Goal: Information Seeking & Learning: Learn about a topic

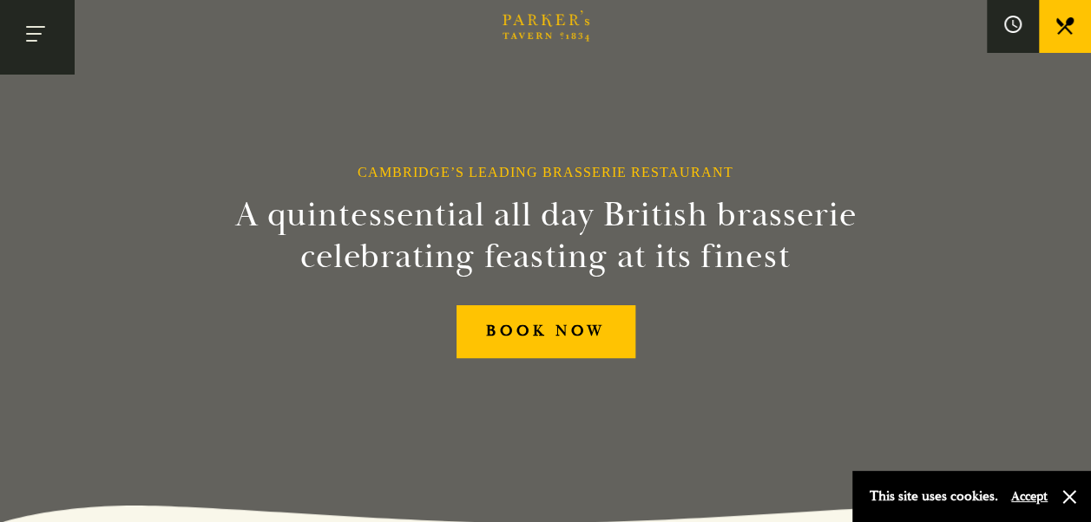
click at [16, 50] on button "Toggle navigation" at bounding box center [37, 37] width 74 height 74
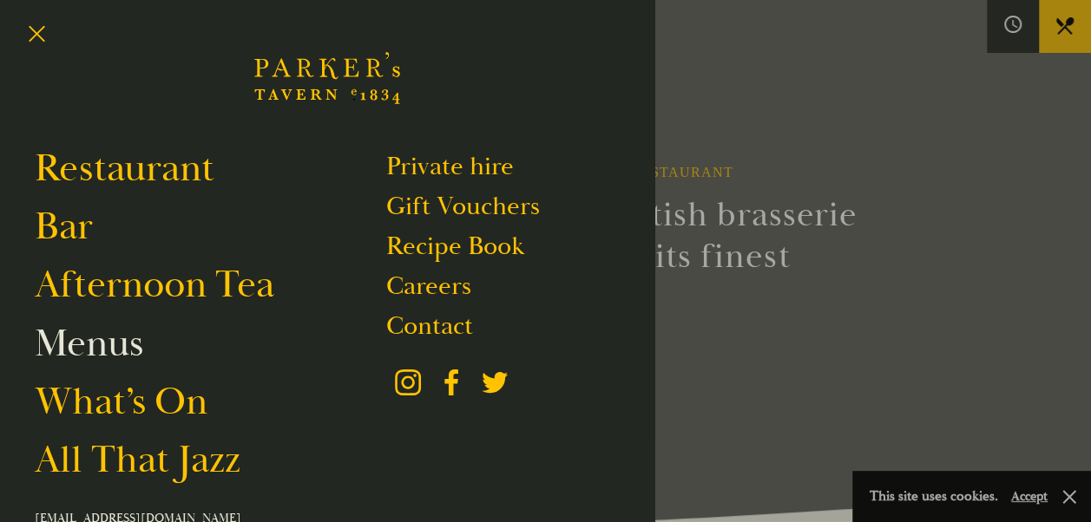
click at [121, 356] on link "Menus" at bounding box center [89, 343] width 108 height 49
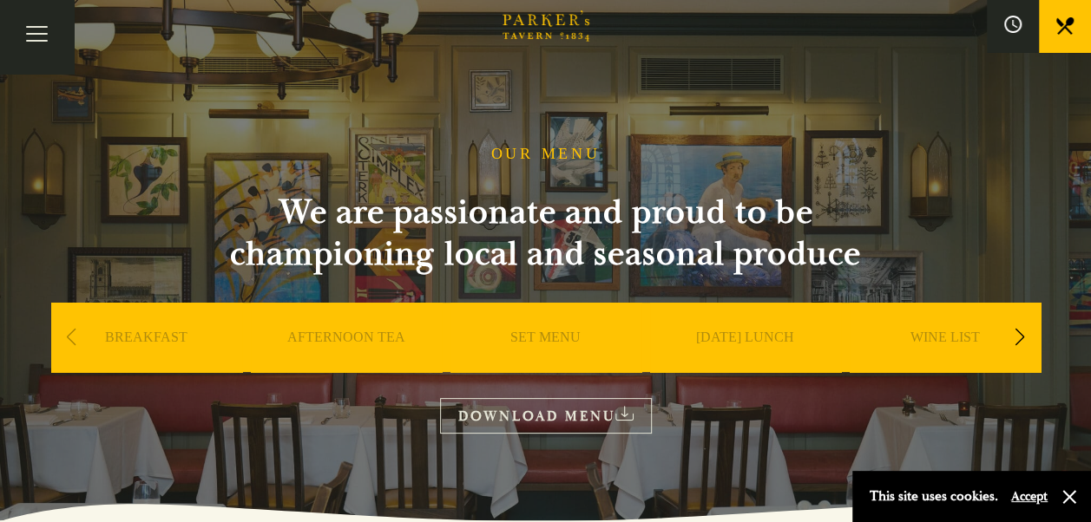
click at [1033, 500] on button "Accept" at bounding box center [1029, 496] width 36 height 16
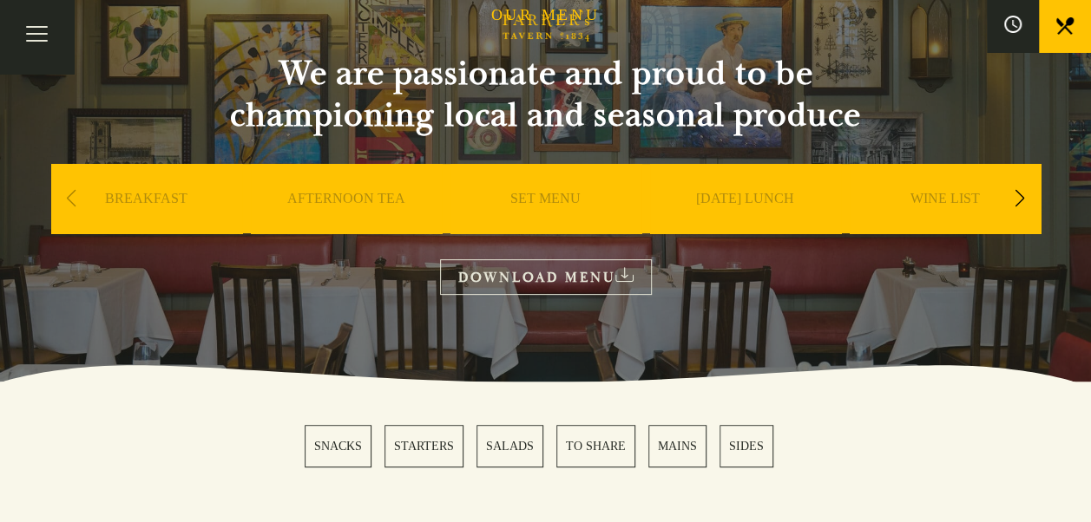
scroll to position [115, 0]
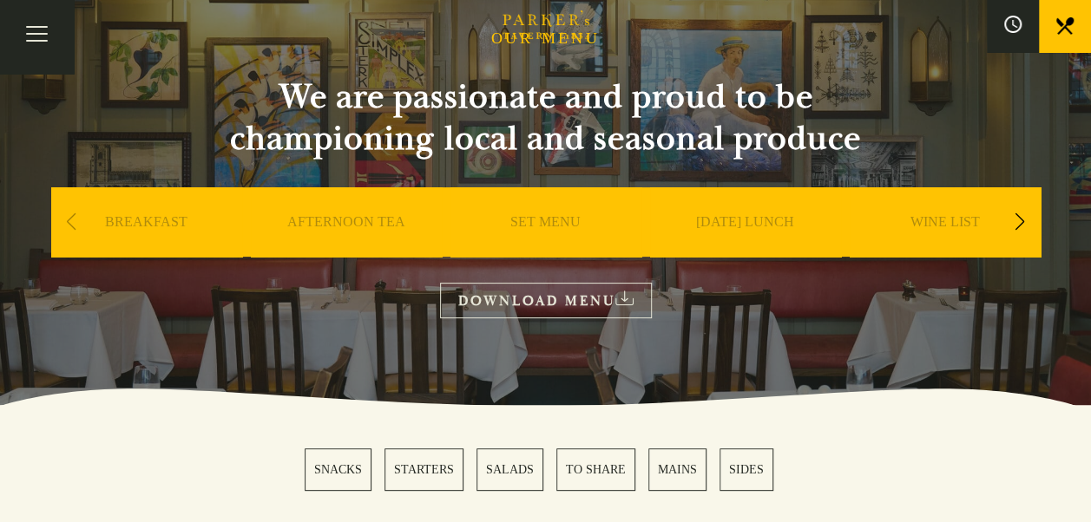
click at [1015, 222] on div "Next slide" at bounding box center [1019, 222] width 23 height 38
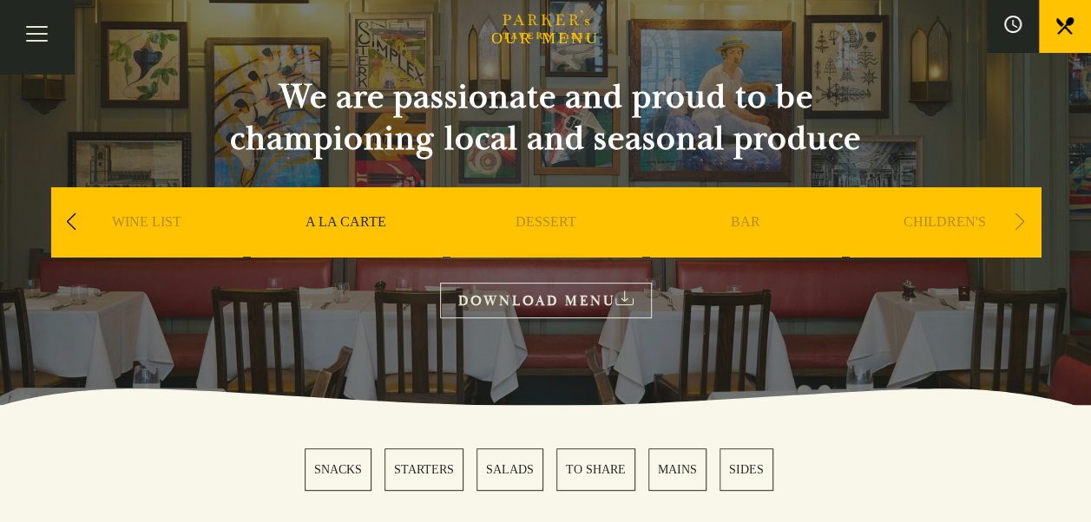
click at [72, 228] on div "Previous slide" at bounding box center [71, 222] width 23 height 38
click at [73, 229] on div "Previous slide" at bounding box center [71, 222] width 23 height 38
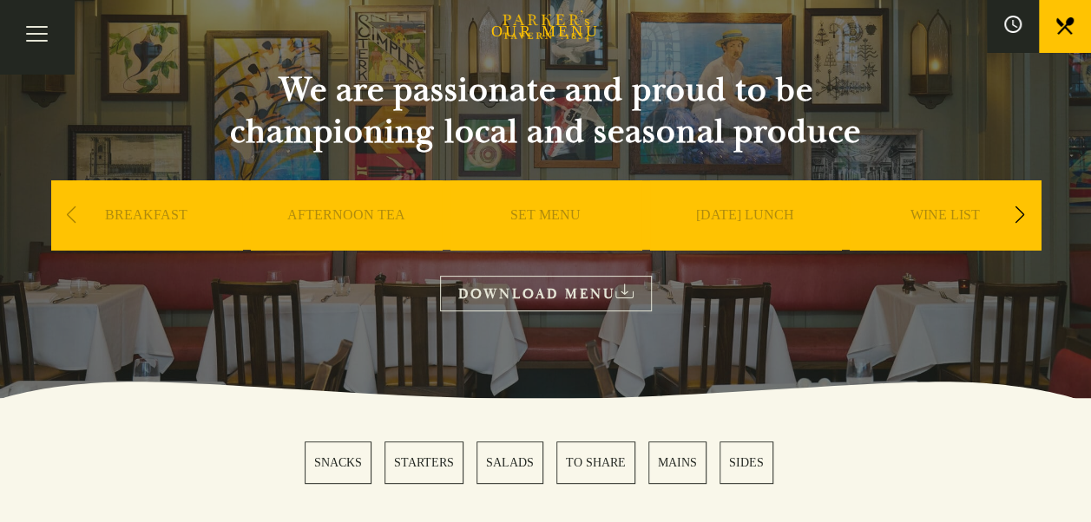
scroll to position [108, 0]
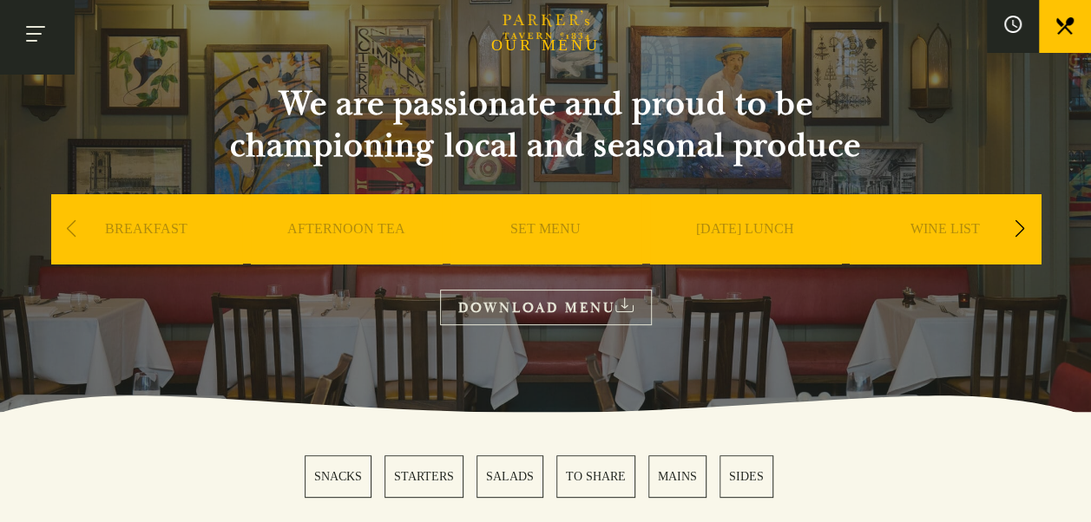
click at [34, 38] on button "Toggle navigation" at bounding box center [37, 37] width 74 height 74
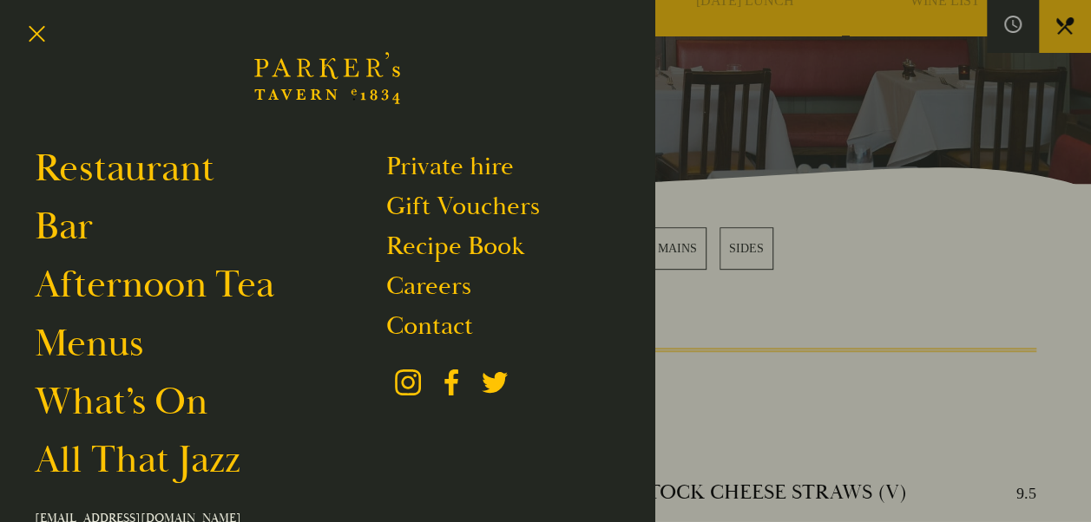
scroll to position [392, 0]
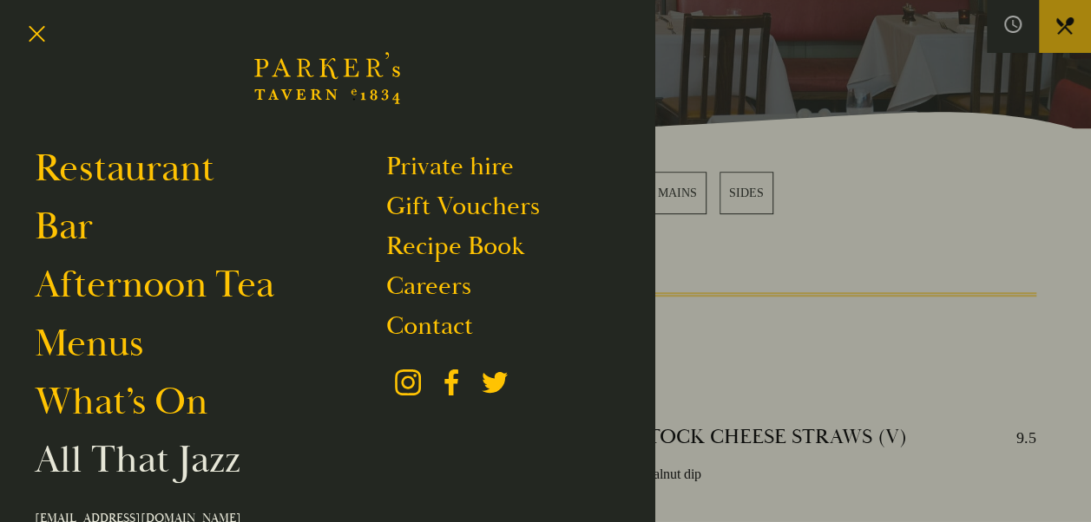
click at [164, 471] on link "All That Jazz" at bounding box center [138, 460] width 206 height 49
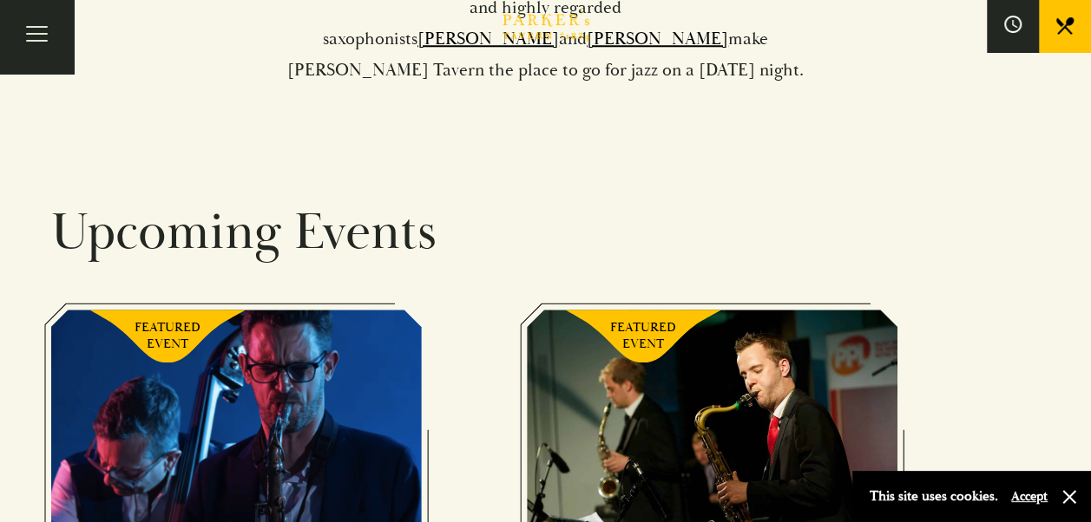
scroll to position [835, 0]
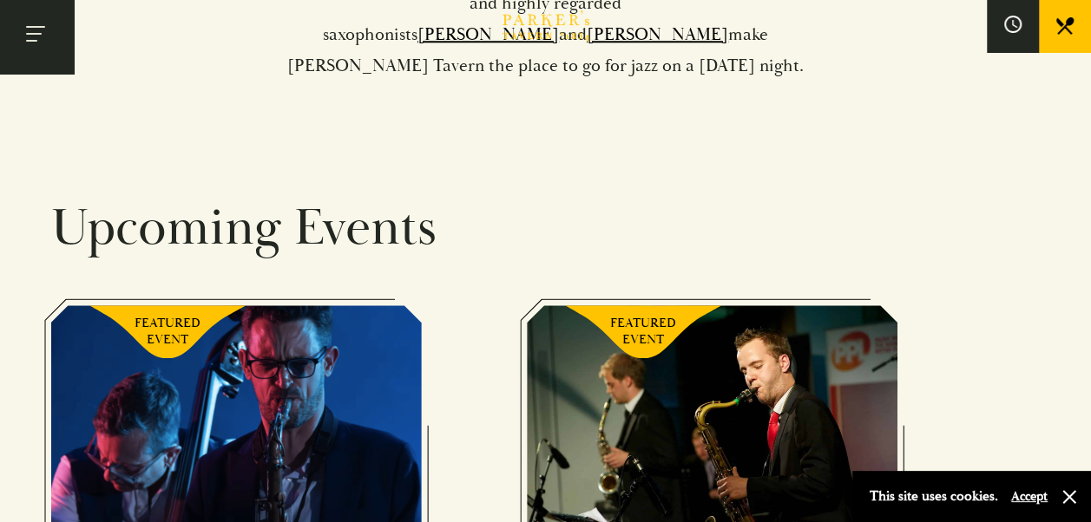
click at [32, 56] on button "Toggle navigation" at bounding box center [37, 37] width 74 height 74
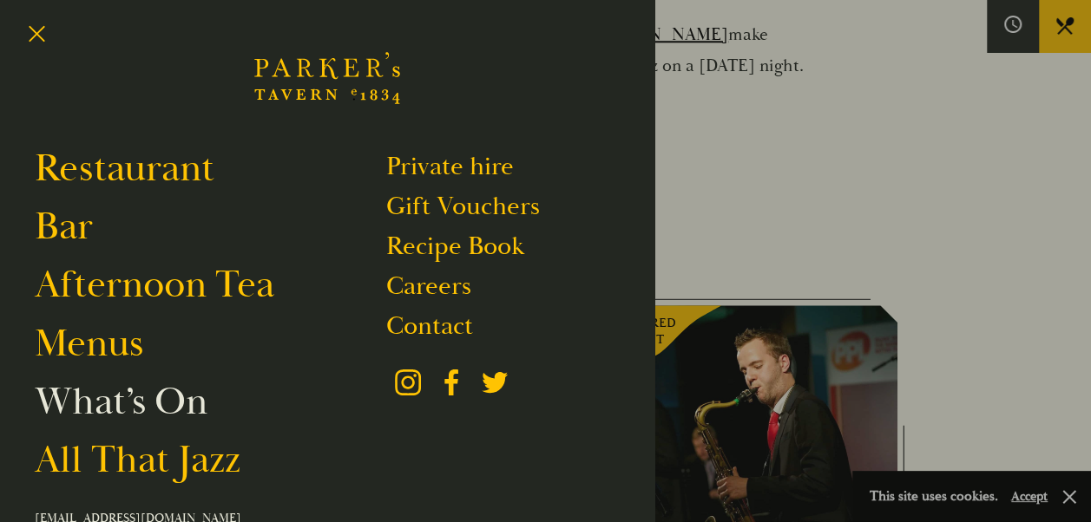
click at [126, 406] on link "What’s On" at bounding box center [121, 401] width 173 height 49
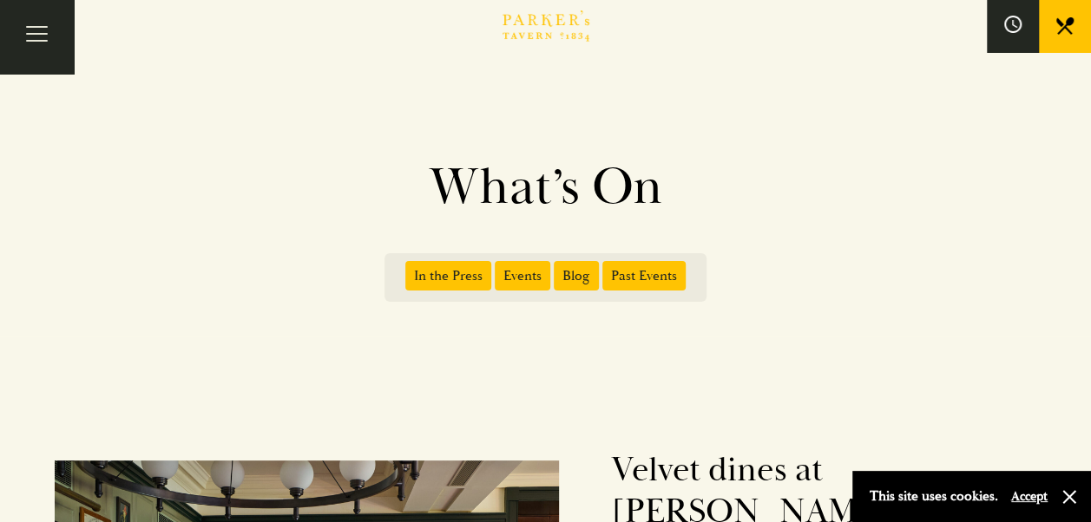
click at [1036, 495] on button "Accept" at bounding box center [1029, 496] width 36 height 16
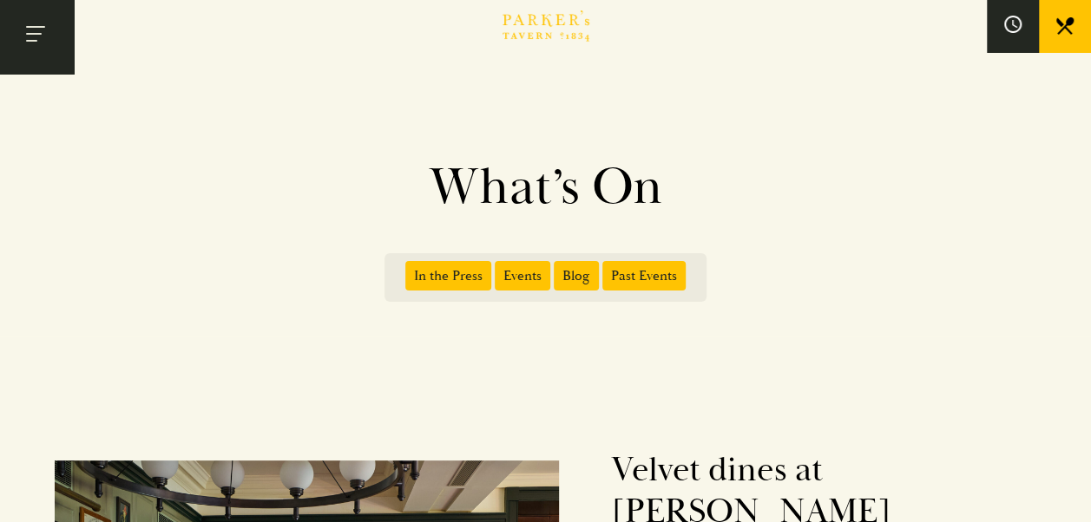
click at [40, 25] on button "Toggle navigation" at bounding box center [37, 37] width 74 height 74
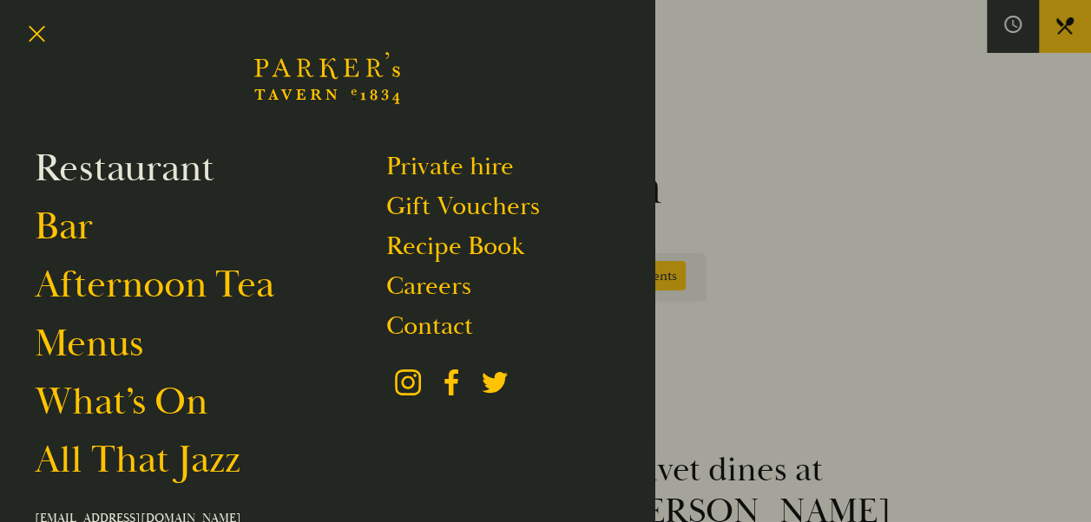
click at [146, 167] on link "Restaurant" at bounding box center [125, 168] width 180 height 49
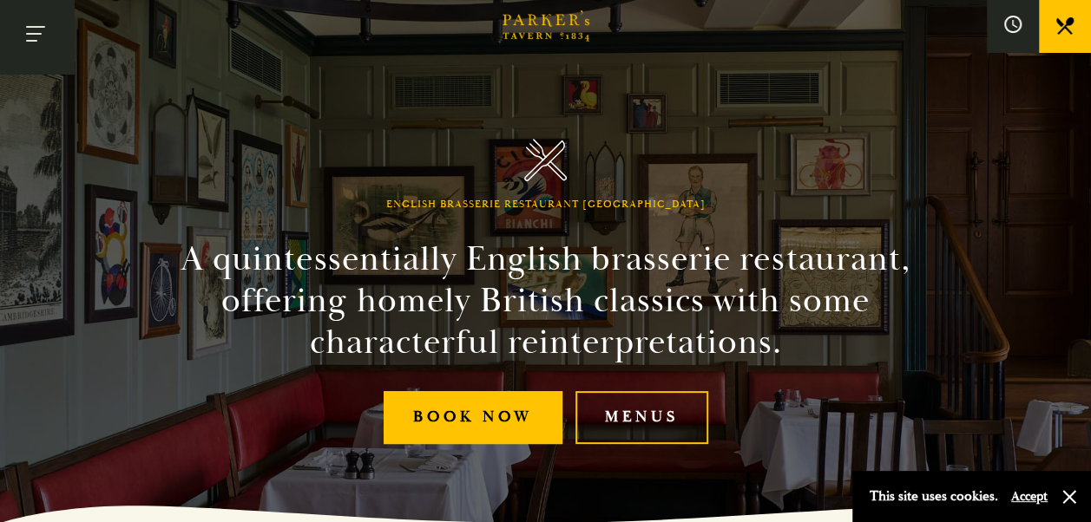
click at [30, 42] on button "Toggle navigation" at bounding box center [37, 37] width 74 height 74
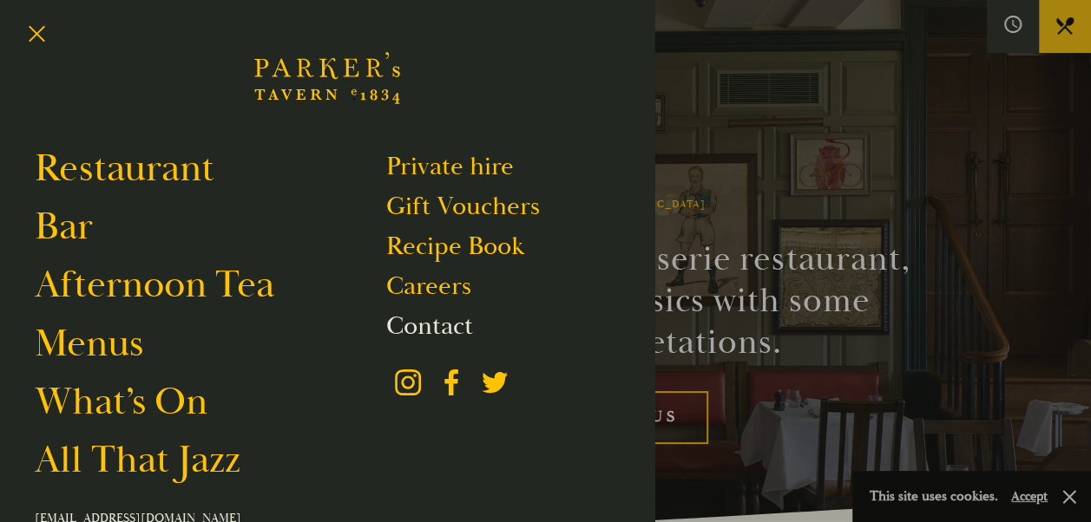
click at [411, 332] on link "Contact" at bounding box center [429, 326] width 87 height 33
click at [167, 418] on link "What’s On" at bounding box center [121, 401] width 173 height 49
click at [111, 347] on link "Menus" at bounding box center [89, 343] width 108 height 49
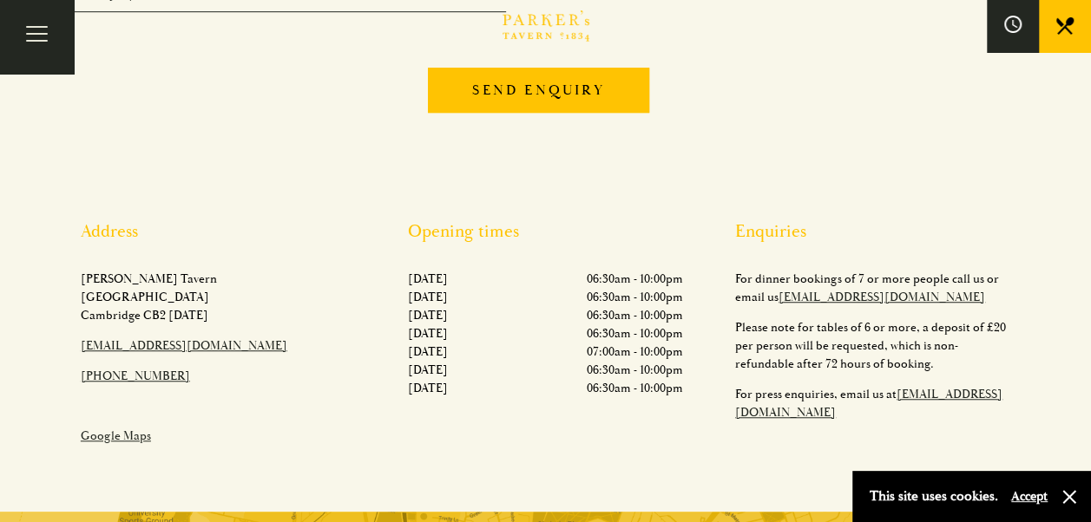
scroll to position [488, 0]
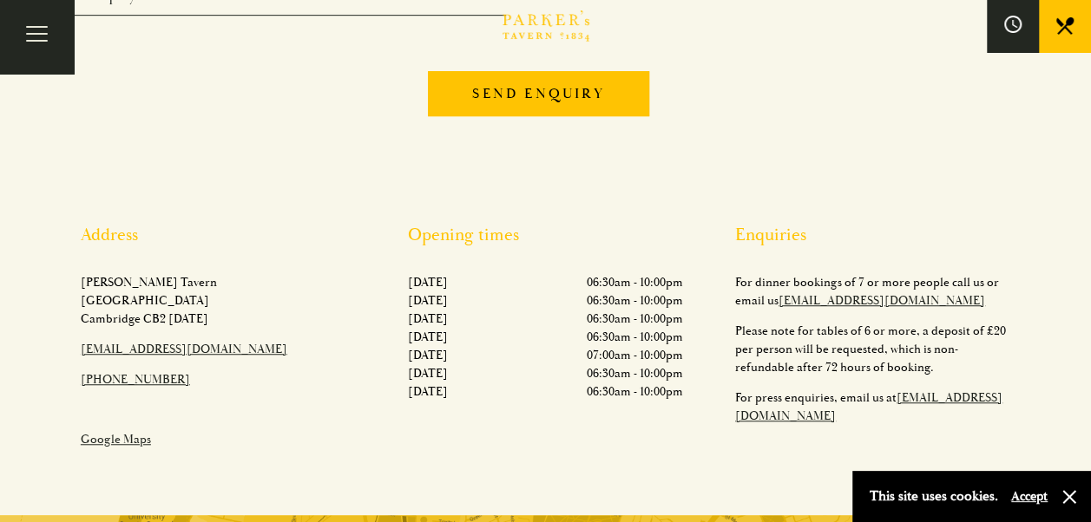
click at [1039, 502] on button "Accept" at bounding box center [1029, 496] width 36 height 16
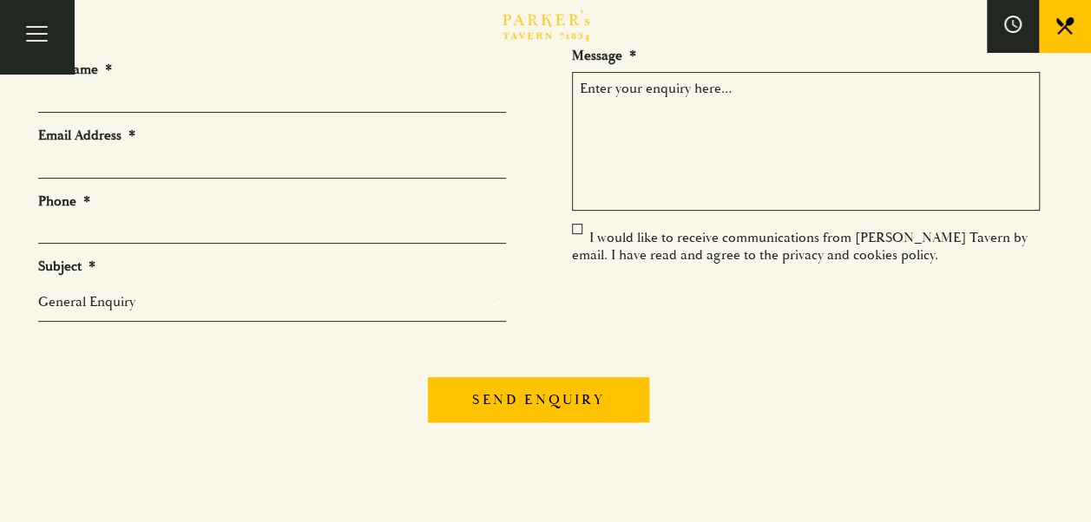
scroll to position [0, 0]
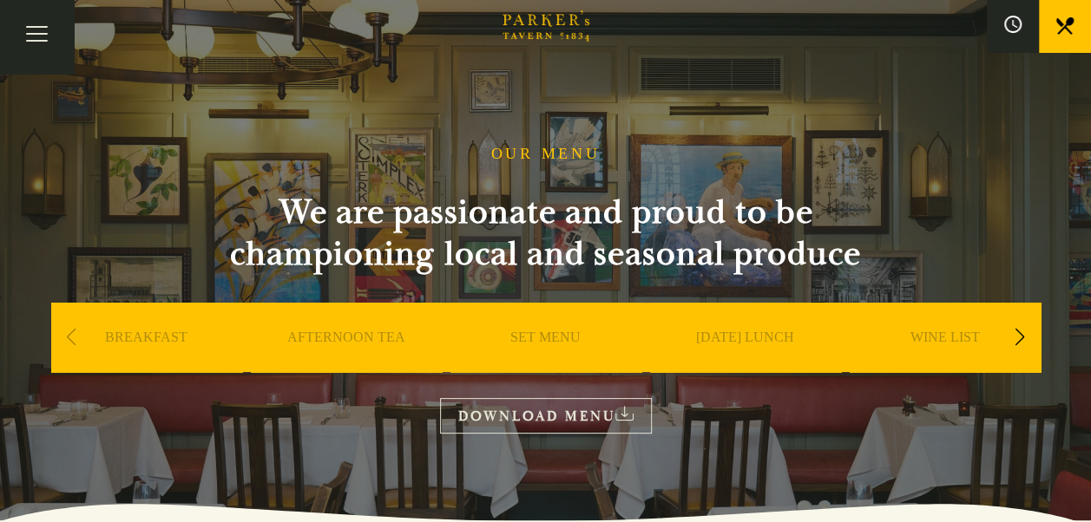
click at [566, 338] on link "SET MENU" at bounding box center [545, 363] width 70 height 69
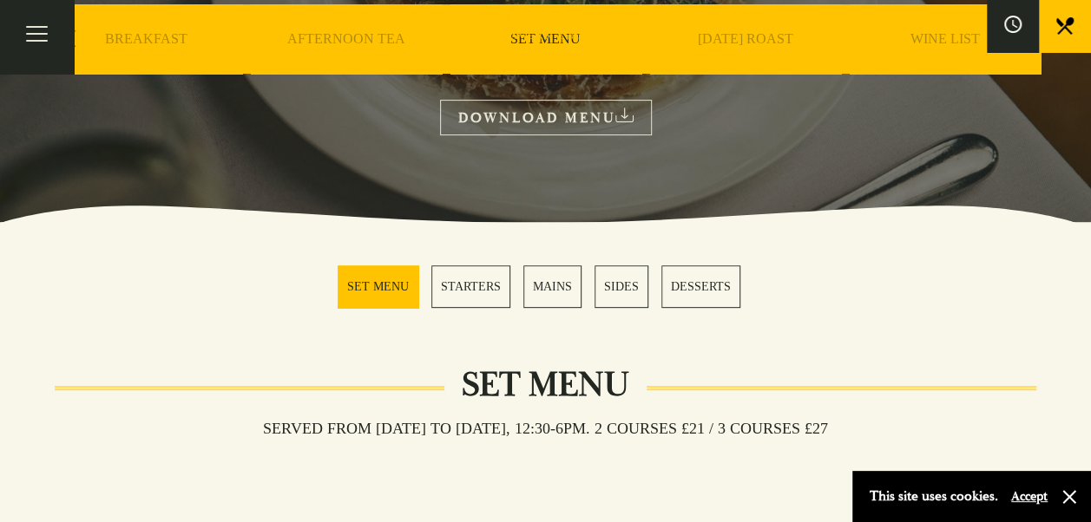
scroll to position [303, 0]
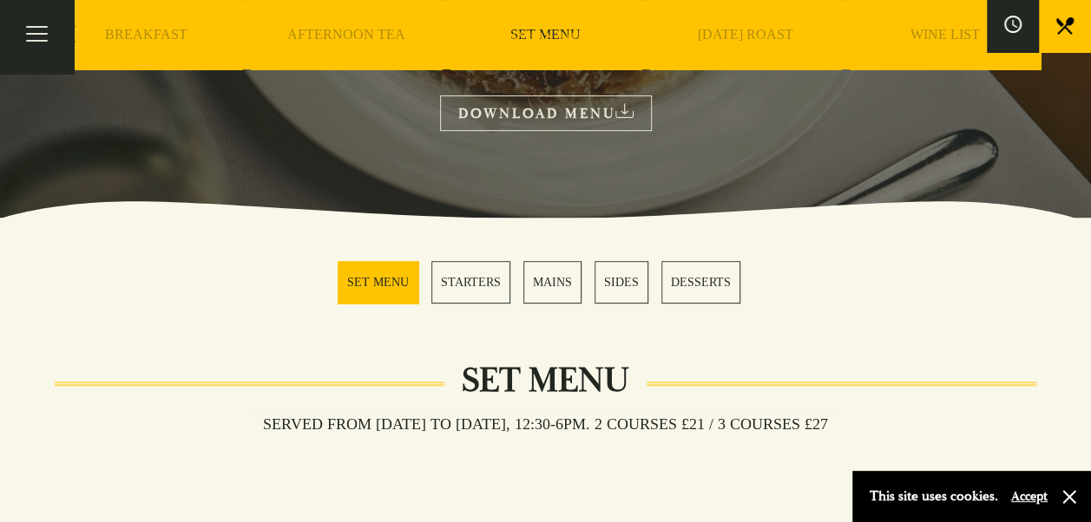
click at [753, 26] on div "[DATE] ROAST" at bounding box center [745, 60] width 191 height 121
click at [743, 30] on link "[DATE] ROAST" at bounding box center [745, 60] width 95 height 69
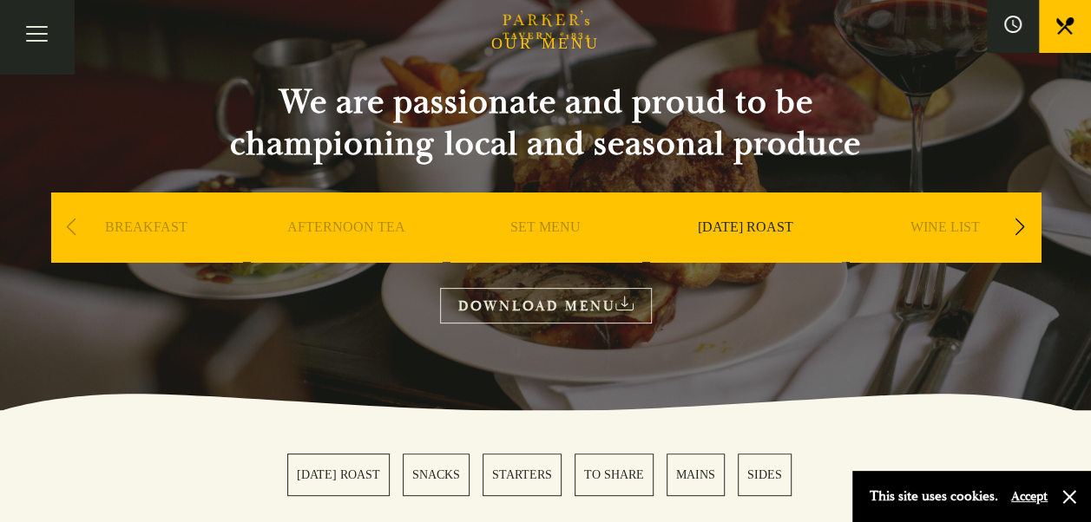
scroll to position [78, 0]
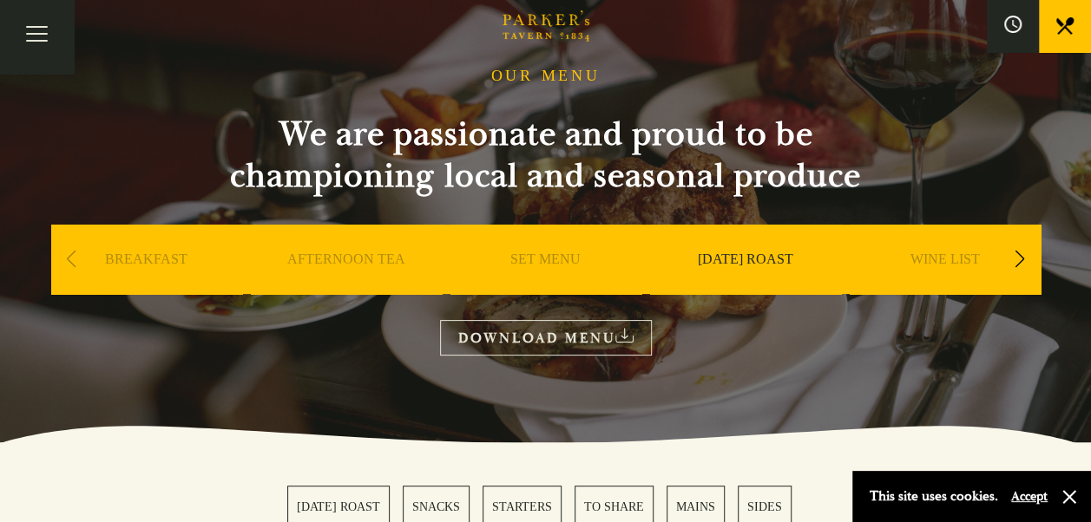
click at [397, 264] on link "AFTERNOON TEA" at bounding box center [346, 285] width 118 height 69
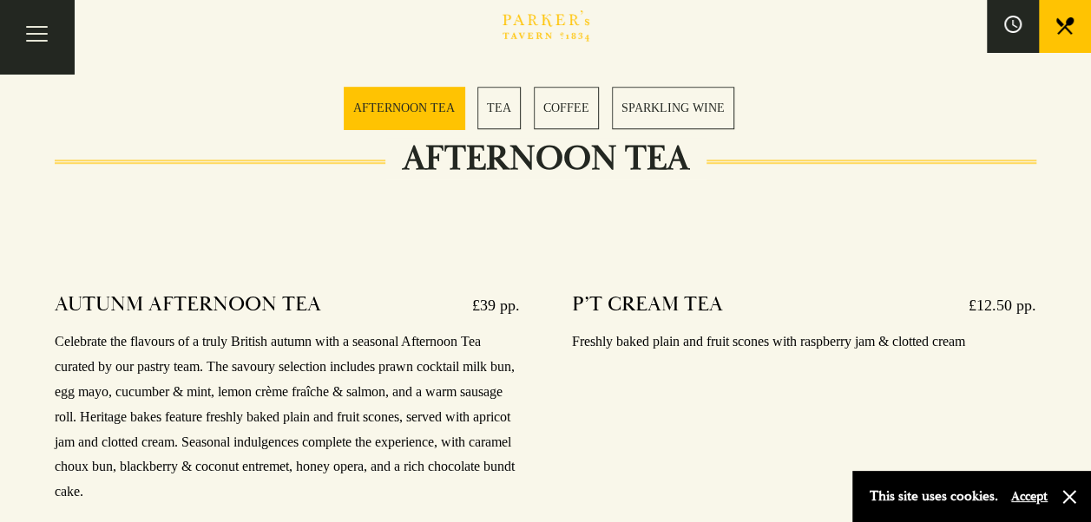
scroll to position [543, 0]
